Goal: Communication & Community: Connect with others

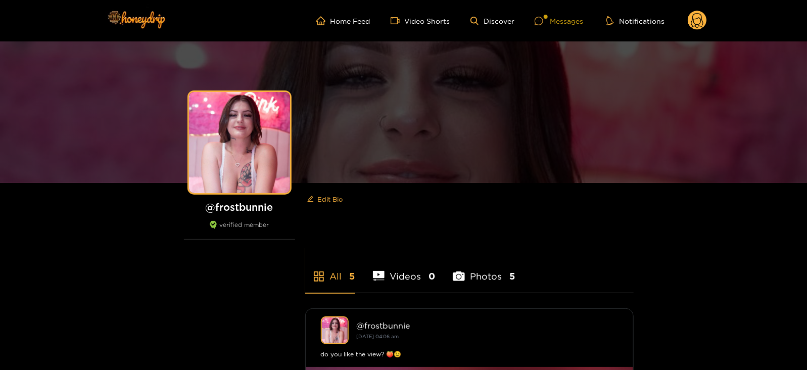
click at [549, 19] on div at bounding box center [542, 21] width 15 height 9
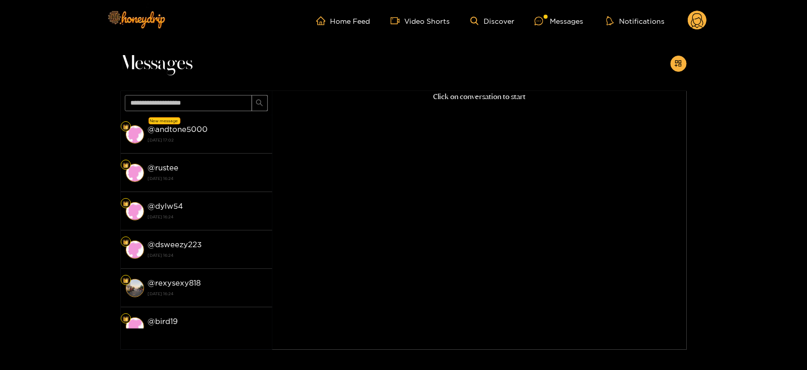
click at [232, 128] on div "@ andtone5000 [DATE] 17:02" at bounding box center [207, 134] width 119 height 23
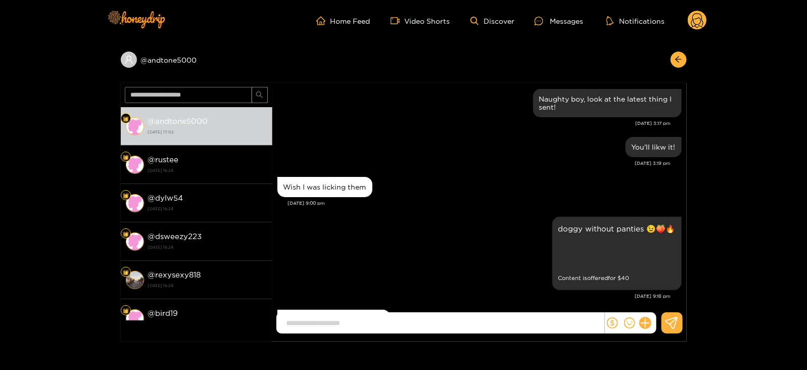
scroll to position [1191, 0]
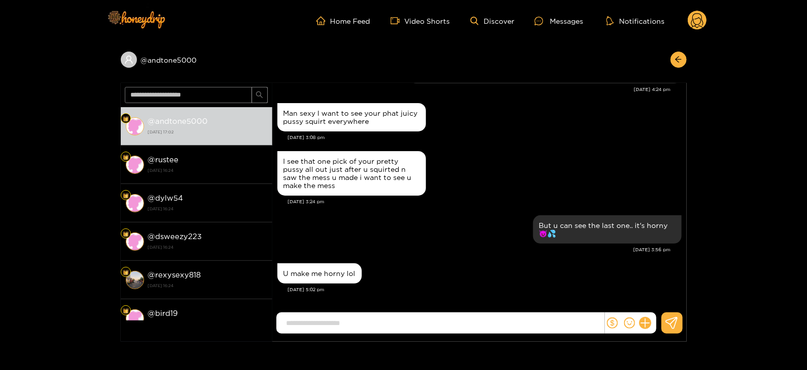
type input "*"
type input "**********"
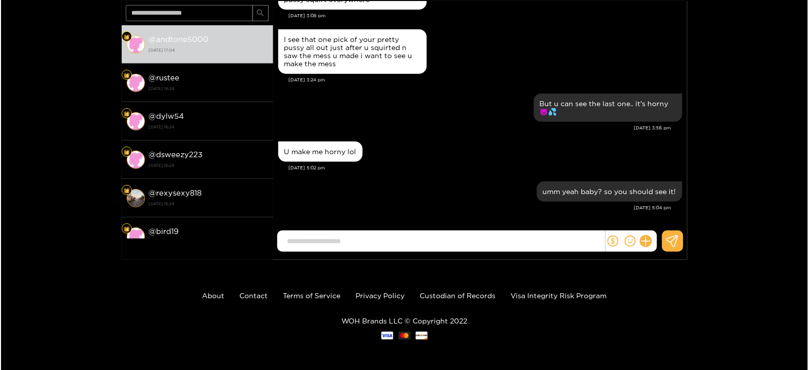
scroll to position [0, 0]
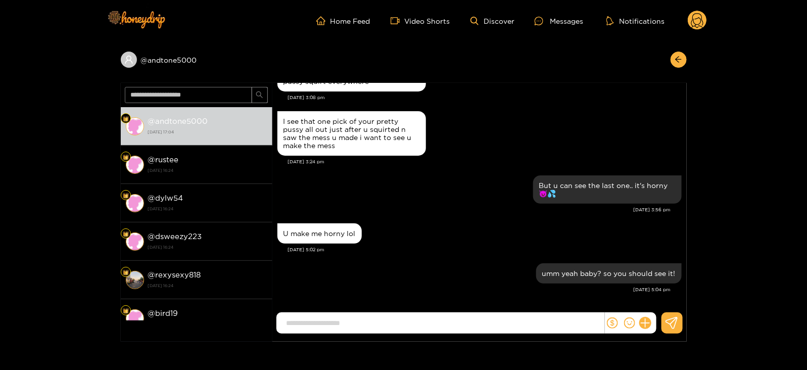
click at [692, 22] on circle at bounding box center [697, 20] width 19 height 19
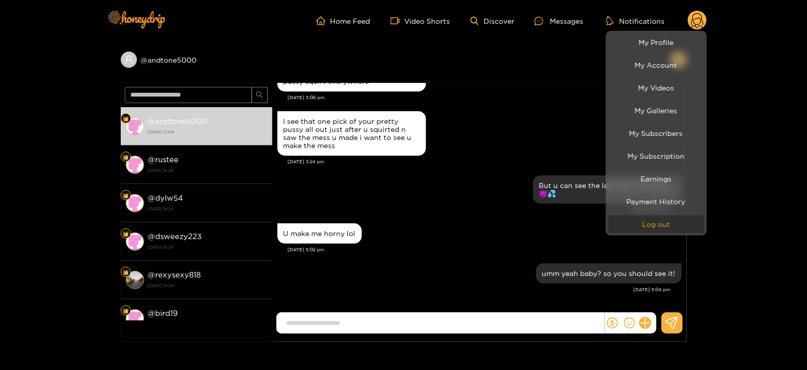
click at [664, 218] on button "Log out" at bounding box center [656, 224] width 96 height 18
